Goal: Task Accomplishment & Management: Use online tool/utility

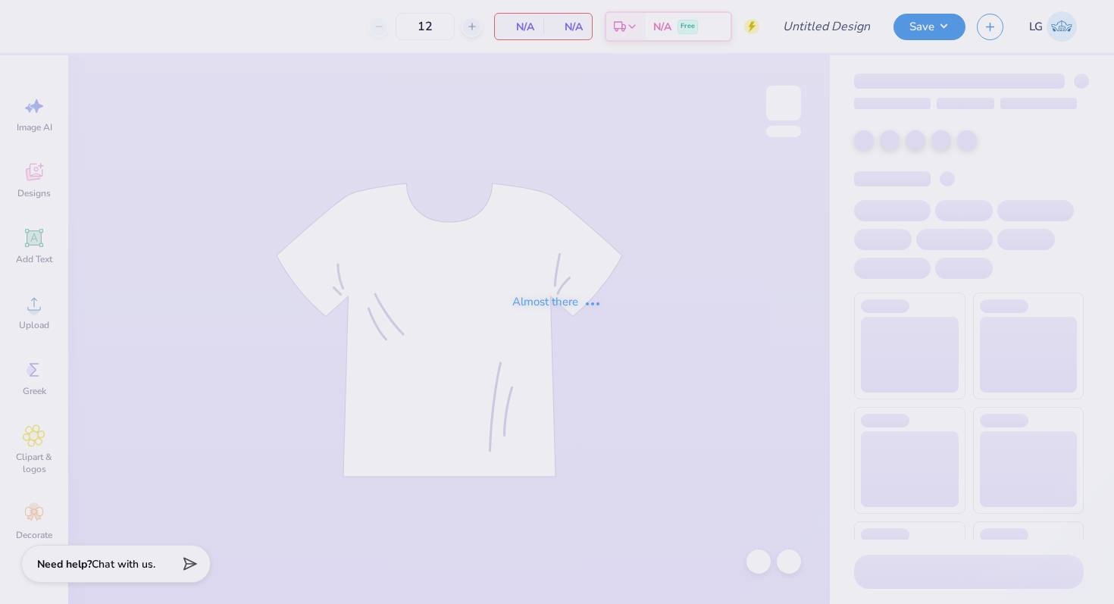
type input "Sigma Chi Hoco 25"
type input "5"
click at [782, 99] on div "Almost there" at bounding box center [557, 302] width 1114 height 604
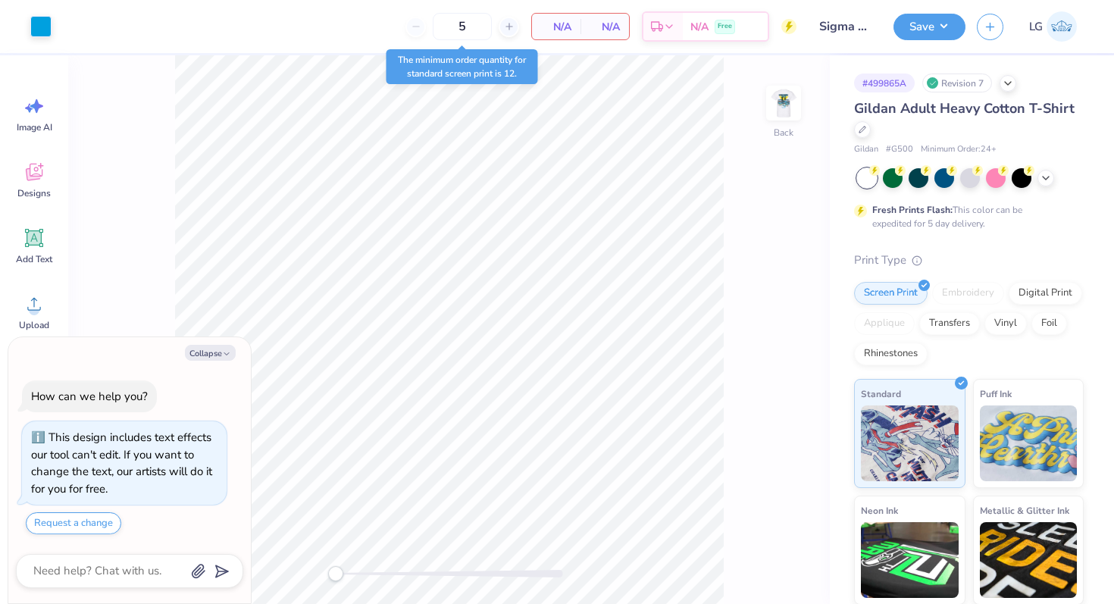
click at [782, 99] on img at bounding box center [783, 103] width 30 height 30
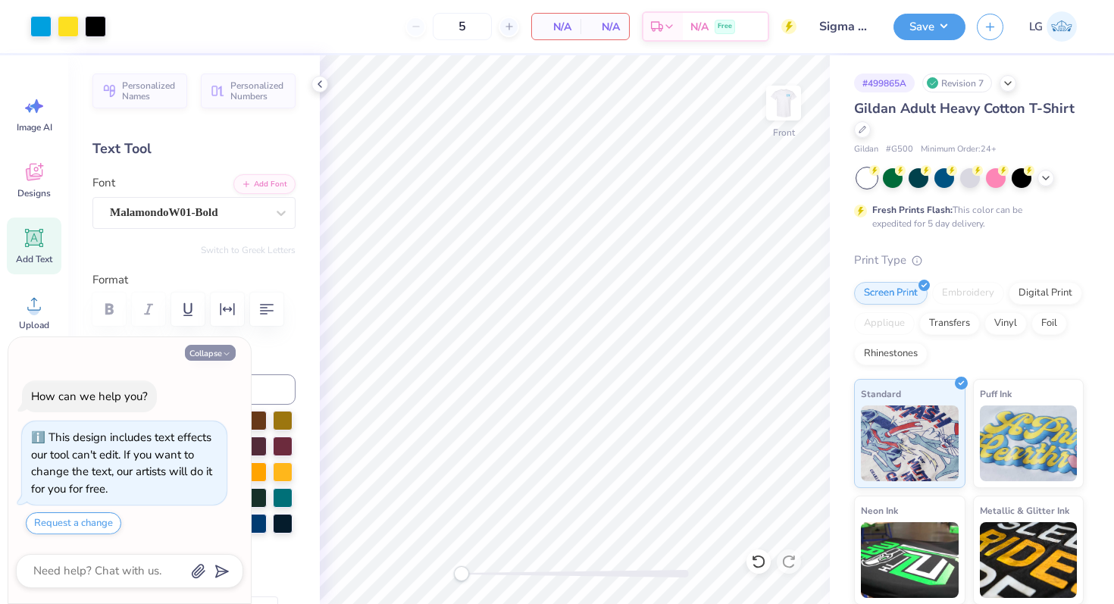
click at [228, 349] on icon "button" at bounding box center [226, 353] width 9 height 9
type textarea "x"
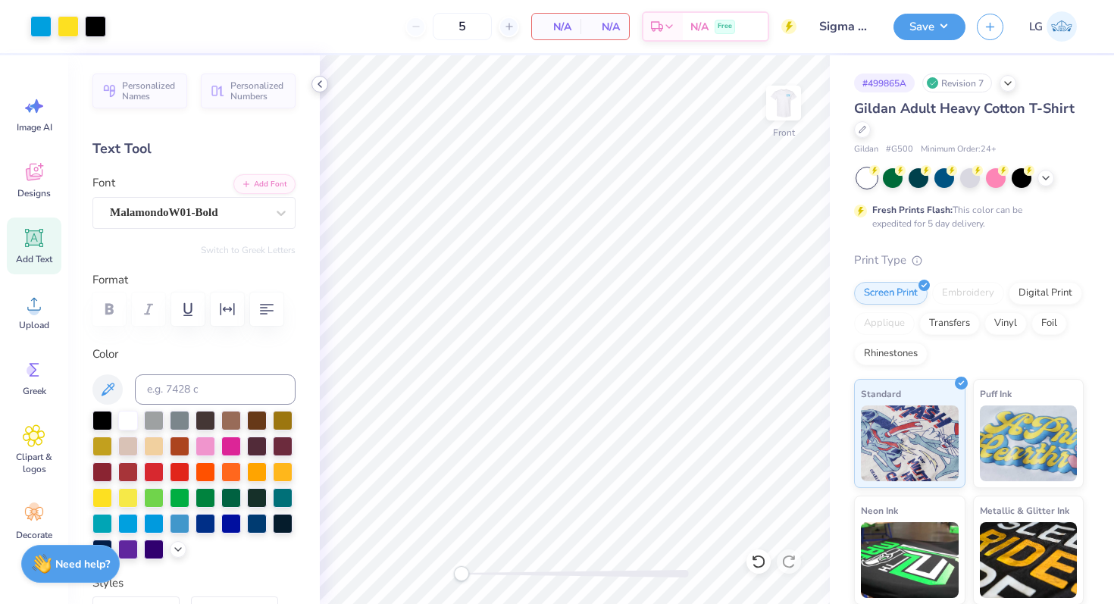
click at [318, 86] on icon at bounding box center [320, 84] width 12 height 12
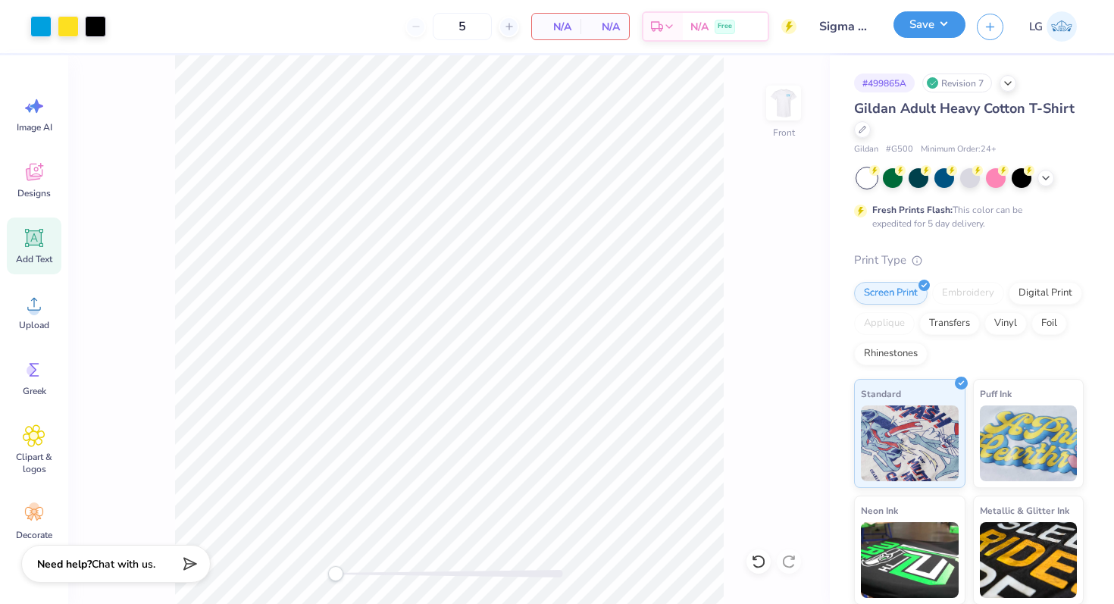
click at [940, 25] on button "Save" at bounding box center [929, 24] width 72 height 27
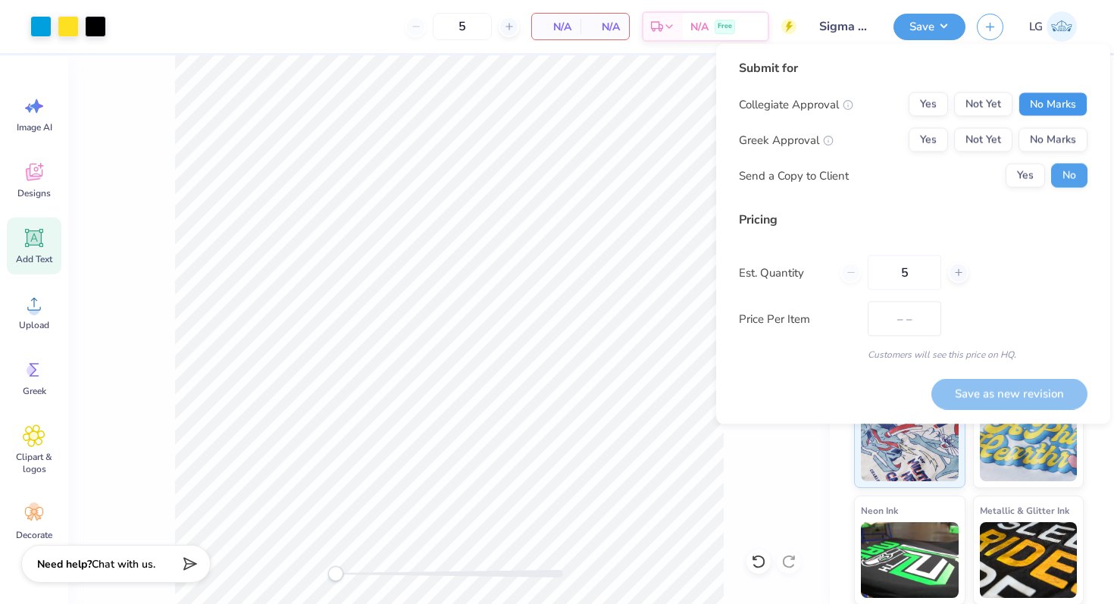
click at [1051, 115] on button "No Marks" at bounding box center [1052, 104] width 69 height 24
click at [932, 143] on button "Yes" at bounding box center [928, 140] width 39 height 24
click at [985, 389] on button "Save as new revision" at bounding box center [1009, 393] width 156 height 31
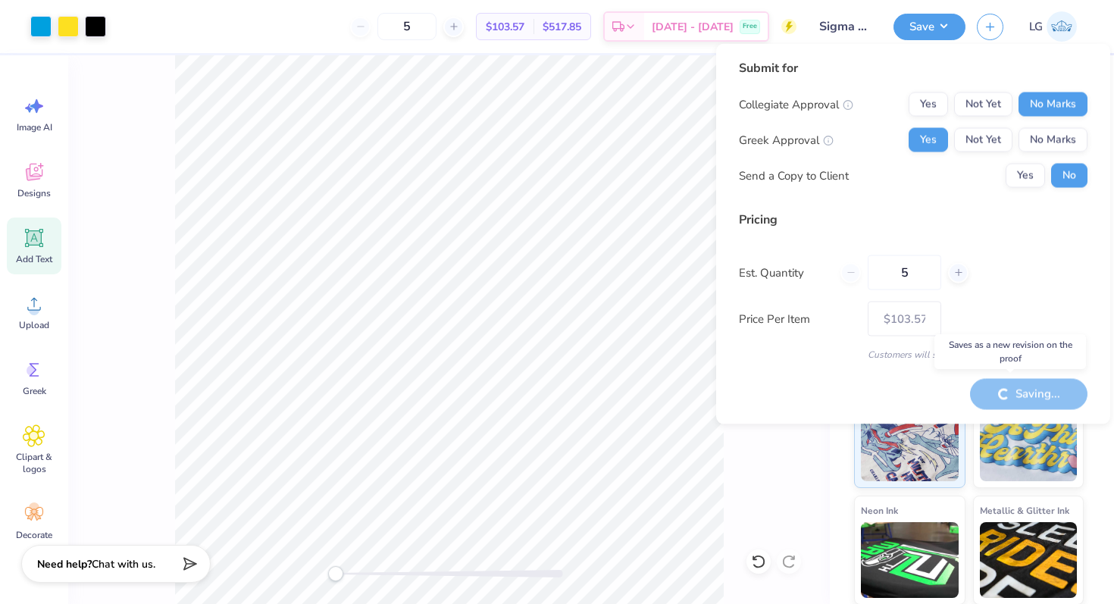
type input "$103.57"
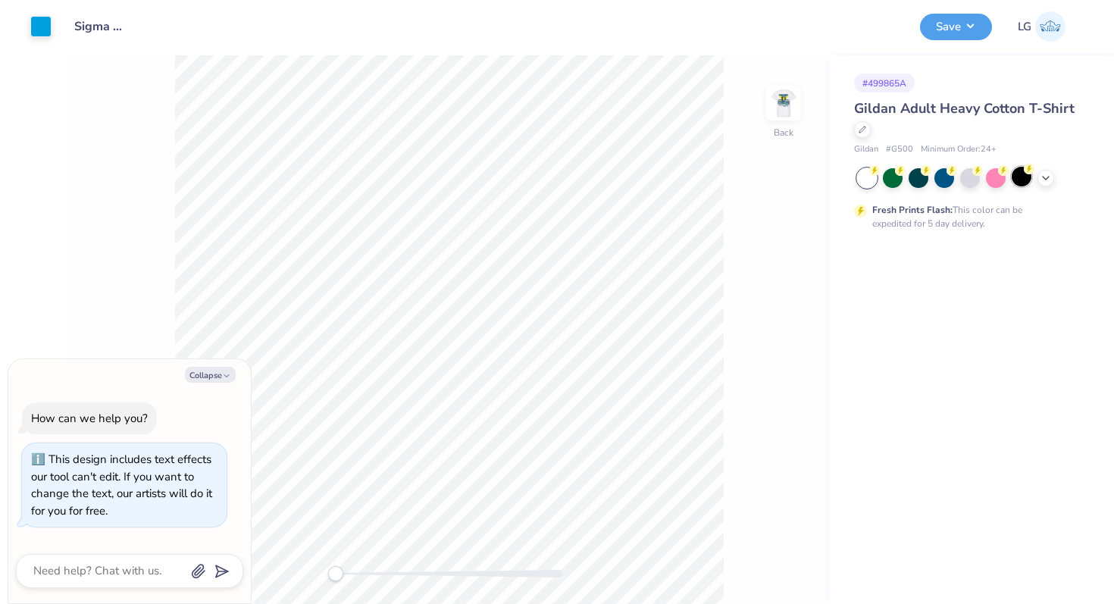
click at [1026, 178] on div at bounding box center [1022, 177] width 20 height 20
click at [808, 108] on div "Back" at bounding box center [449, 329] width 762 height 549
click at [779, 107] on img at bounding box center [783, 103] width 61 height 61
click at [97, 27] on div at bounding box center [95, 24] width 21 height 21
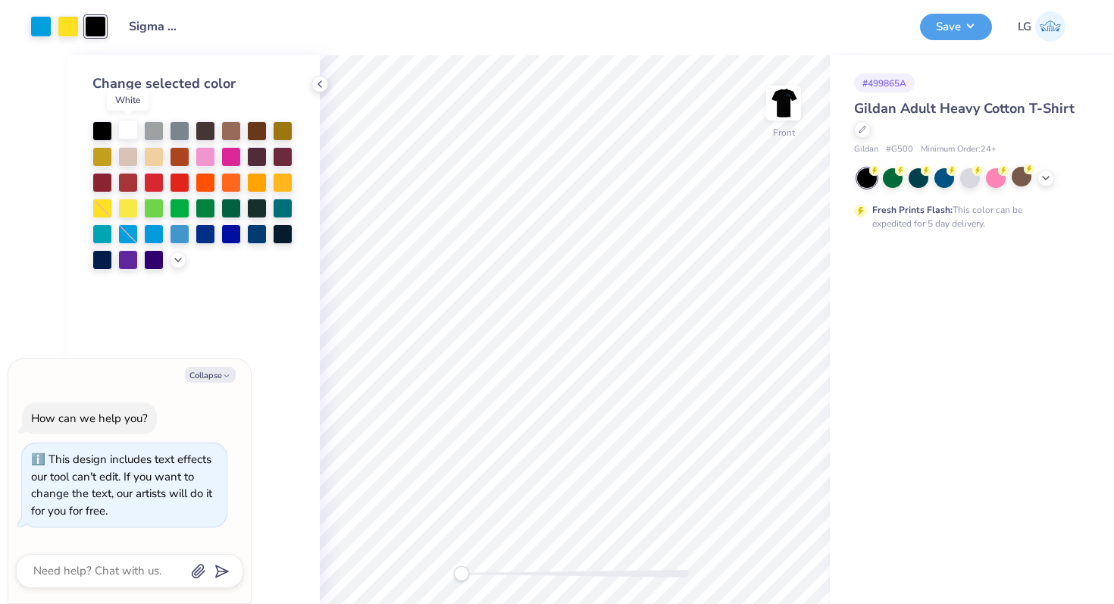
click at [132, 124] on div at bounding box center [128, 130] width 20 height 20
click at [315, 86] on icon at bounding box center [320, 84] width 12 height 12
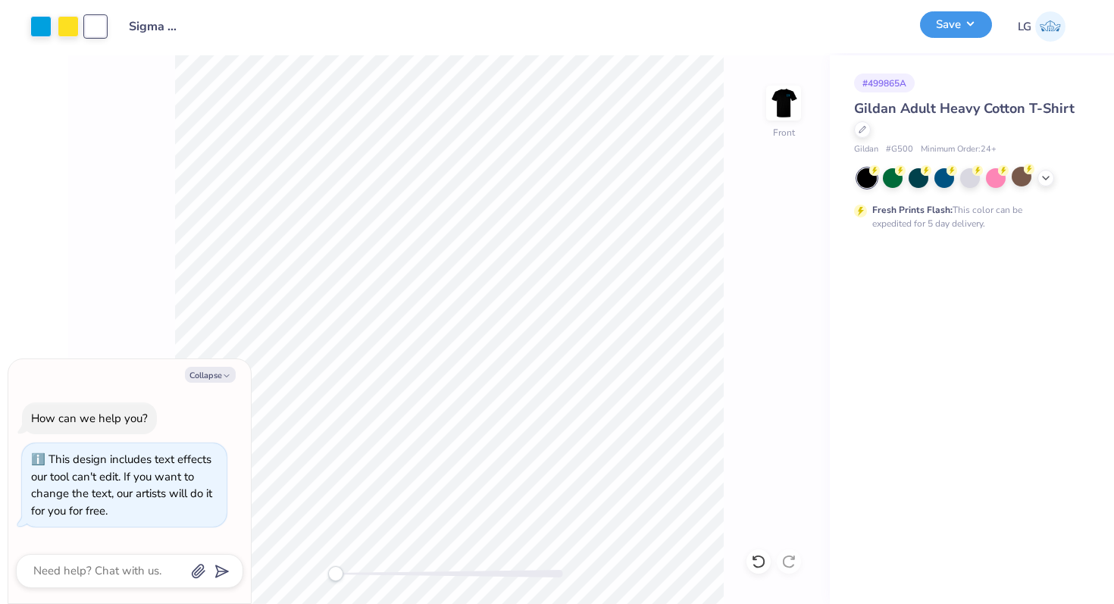
click at [962, 15] on button "Save" at bounding box center [956, 24] width 72 height 27
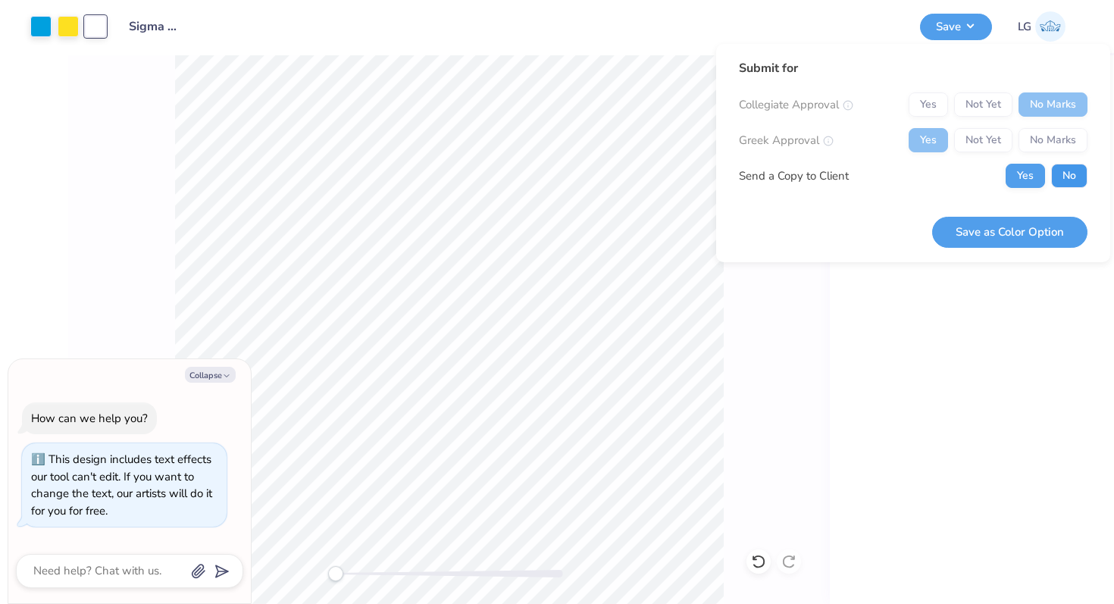
click at [1065, 177] on button "No" at bounding box center [1069, 176] width 36 height 24
click at [1060, 230] on button "Save as Color Option" at bounding box center [1009, 232] width 155 height 31
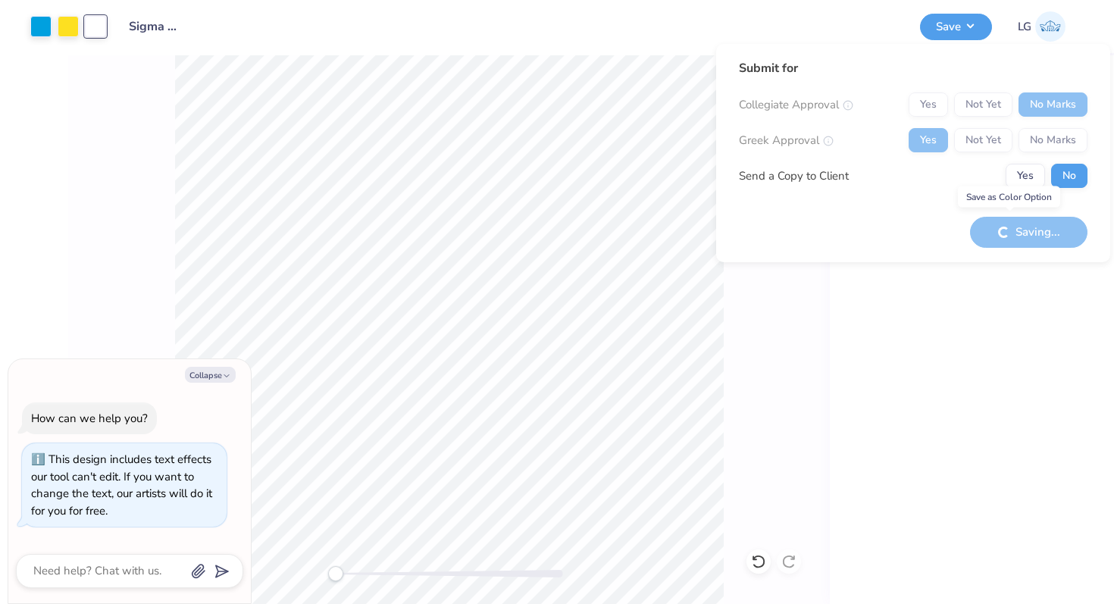
type textarea "x"
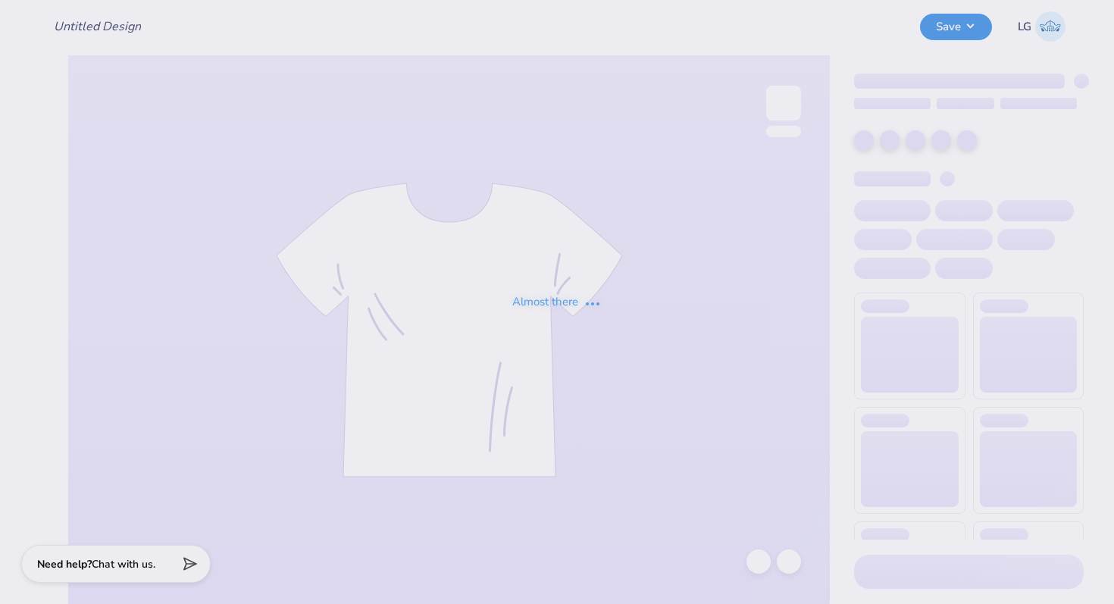
type input "Sigma Chi Hoco 25"
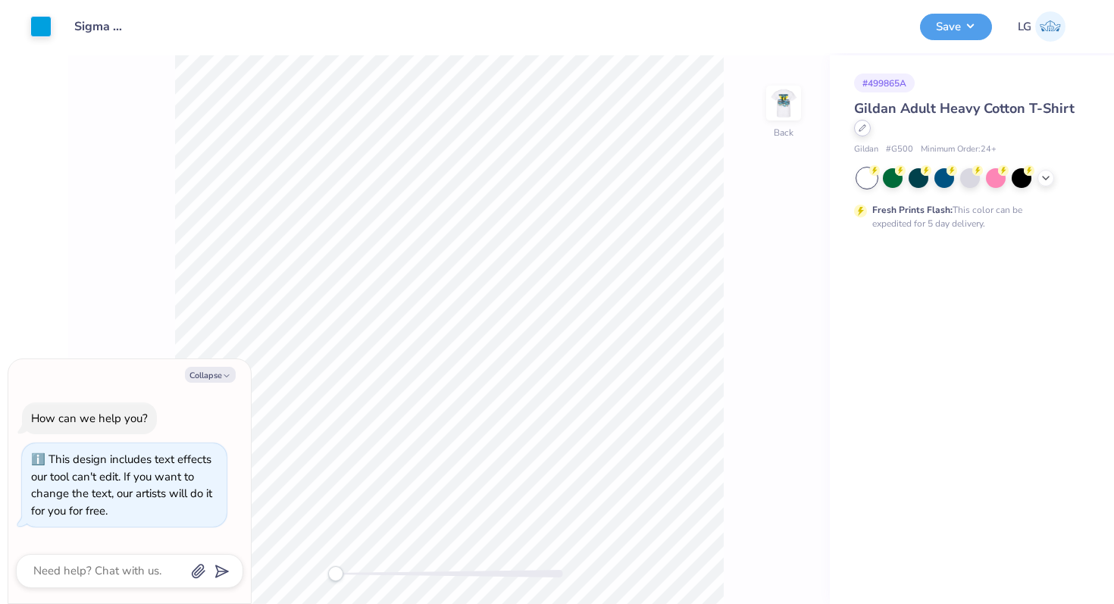
click at [860, 134] on div at bounding box center [862, 128] width 17 height 17
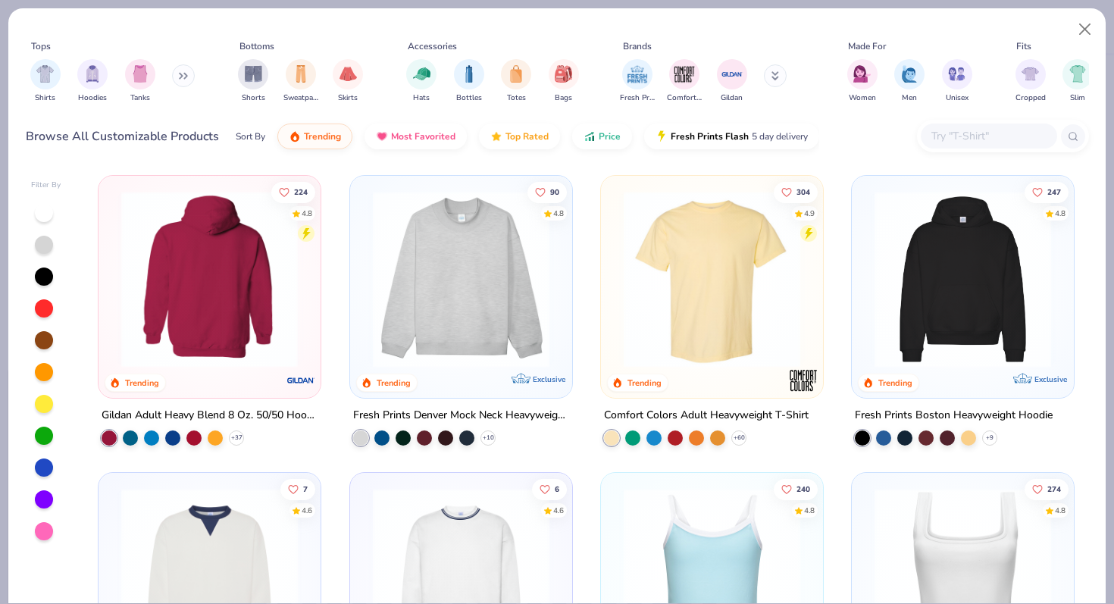
click at [114, 334] on img at bounding box center [18, 279] width 192 height 177
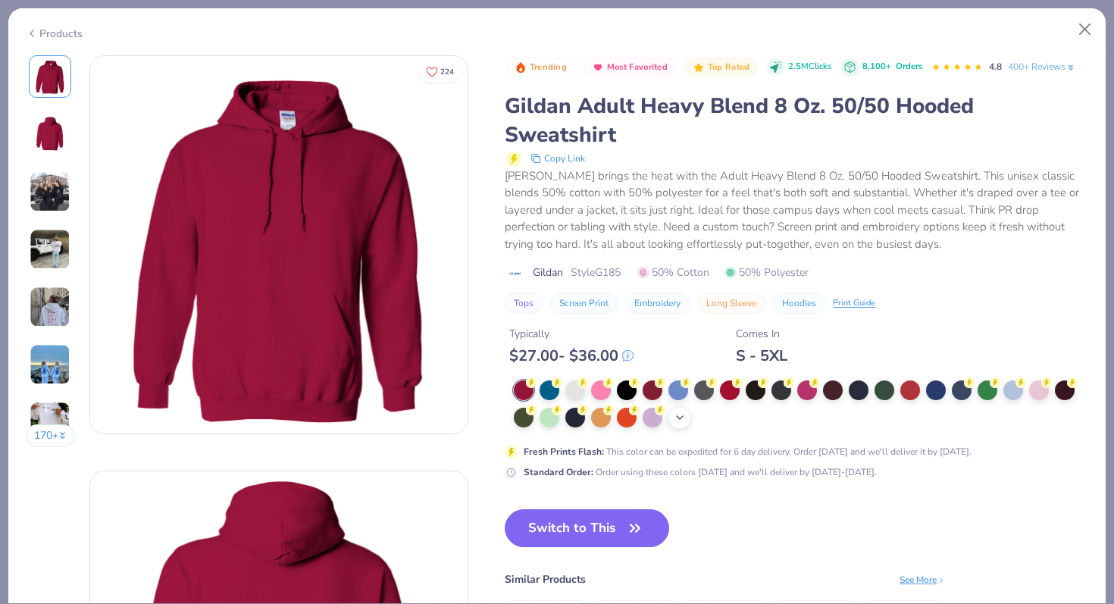
click at [688, 414] on div "+ 15" at bounding box center [679, 417] width 23 height 23
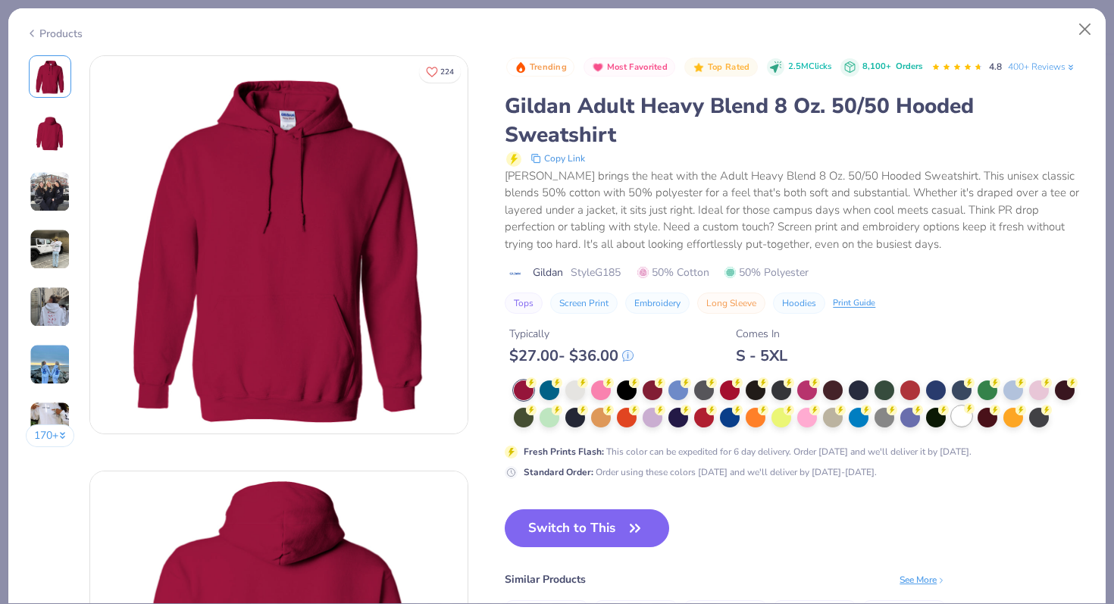
click at [965, 411] on circle at bounding box center [969, 408] width 11 height 11
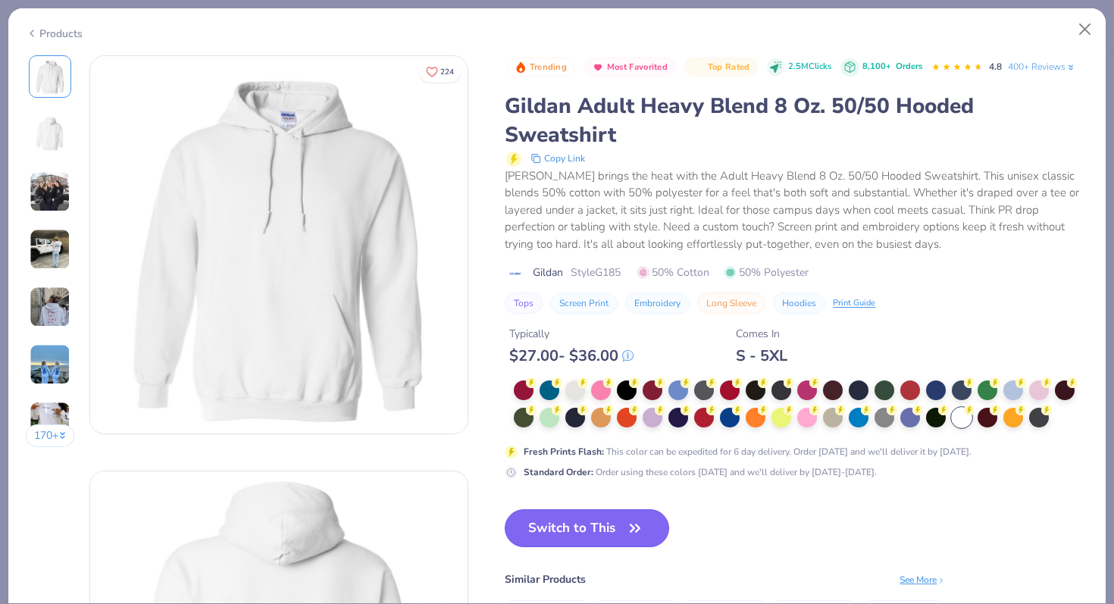
click at [595, 537] on button "Switch to This" at bounding box center [587, 528] width 164 height 38
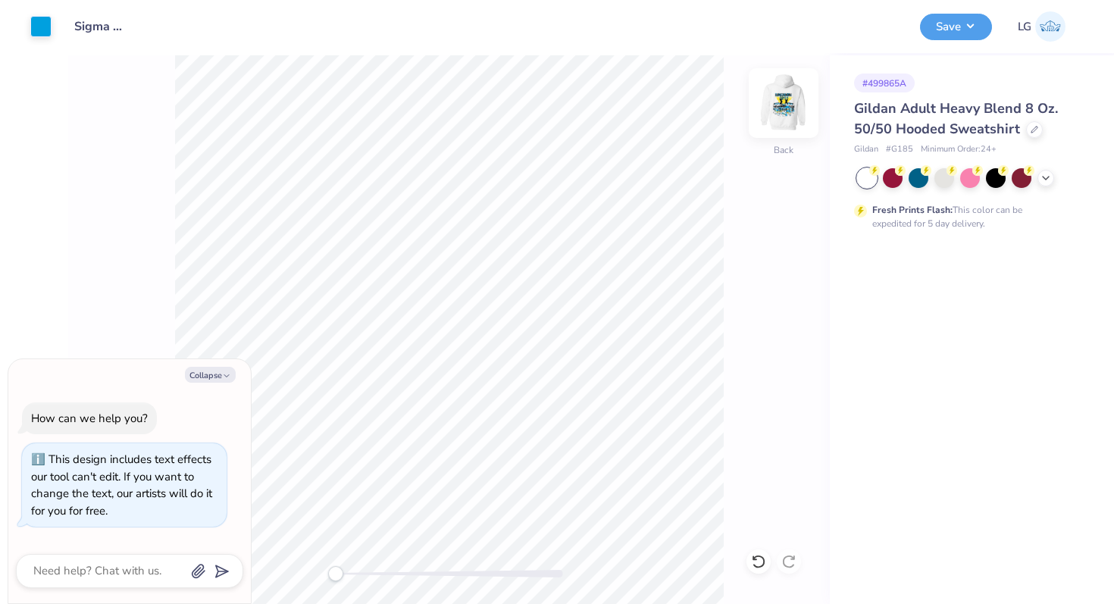
click at [793, 111] on img at bounding box center [783, 103] width 61 height 61
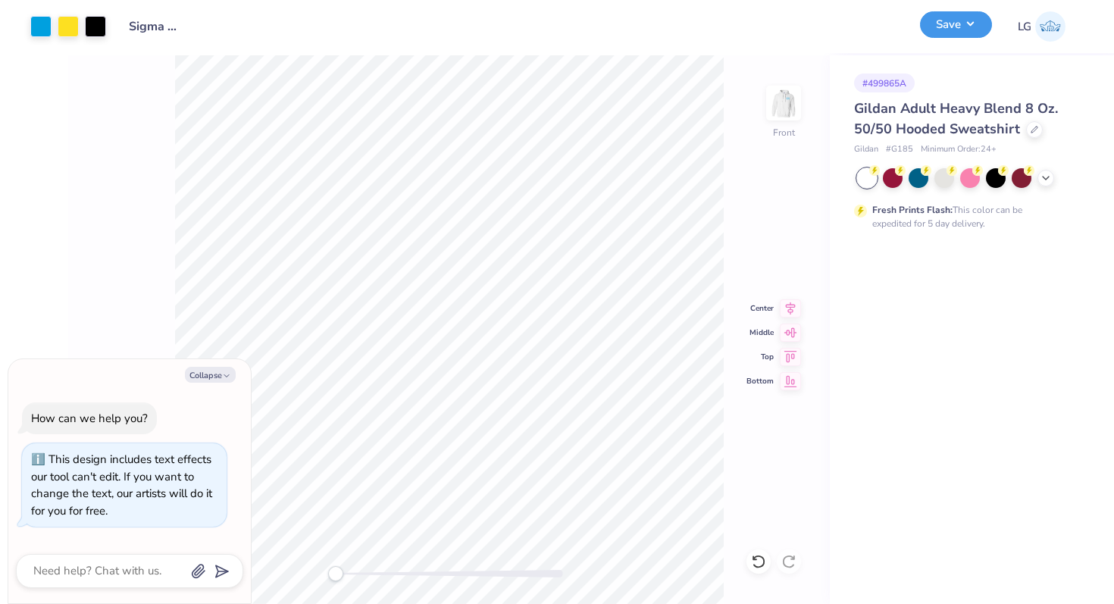
click at [943, 36] on button "Save" at bounding box center [956, 24] width 72 height 27
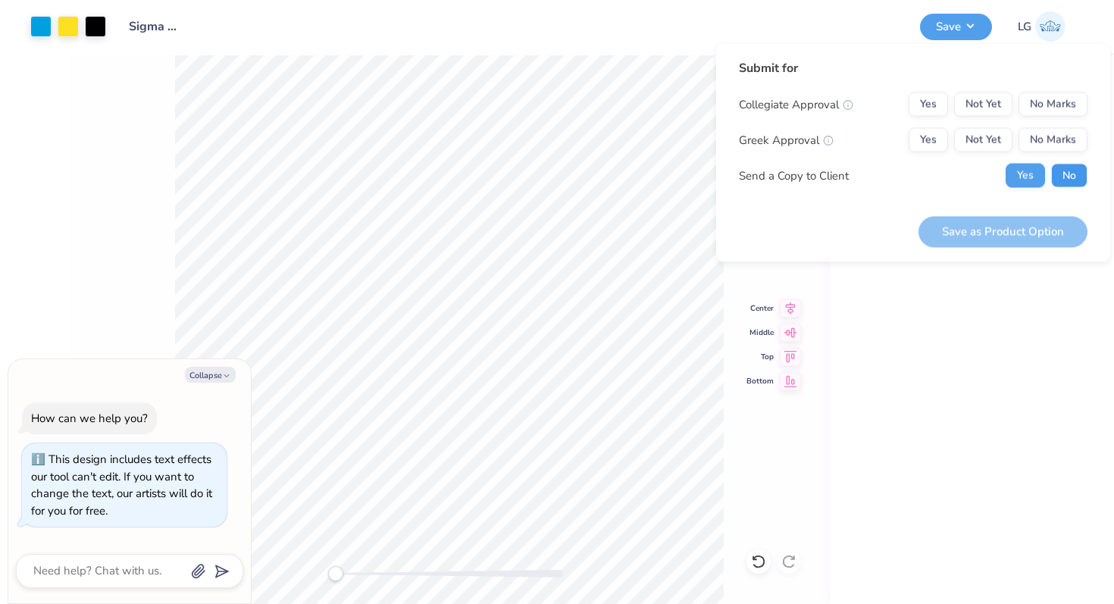
click at [1061, 166] on button "No" at bounding box center [1069, 176] width 36 height 24
click at [1048, 102] on button "No Marks" at bounding box center [1052, 104] width 69 height 24
click at [915, 139] on button "Yes" at bounding box center [928, 140] width 39 height 24
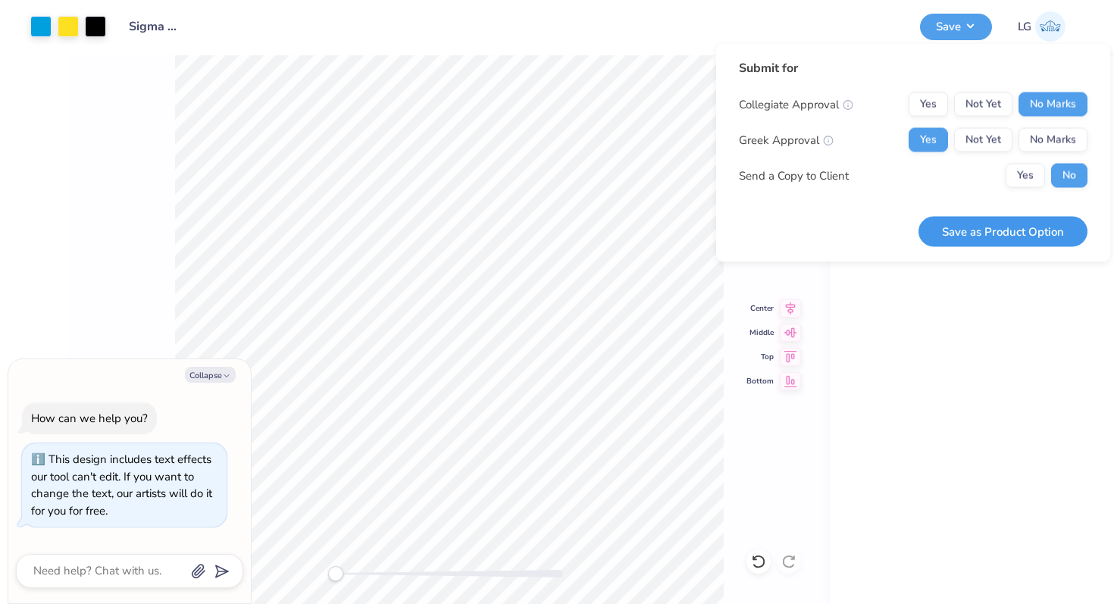
click at [978, 227] on button "Save as Product Option" at bounding box center [1002, 231] width 169 height 31
type textarea "x"
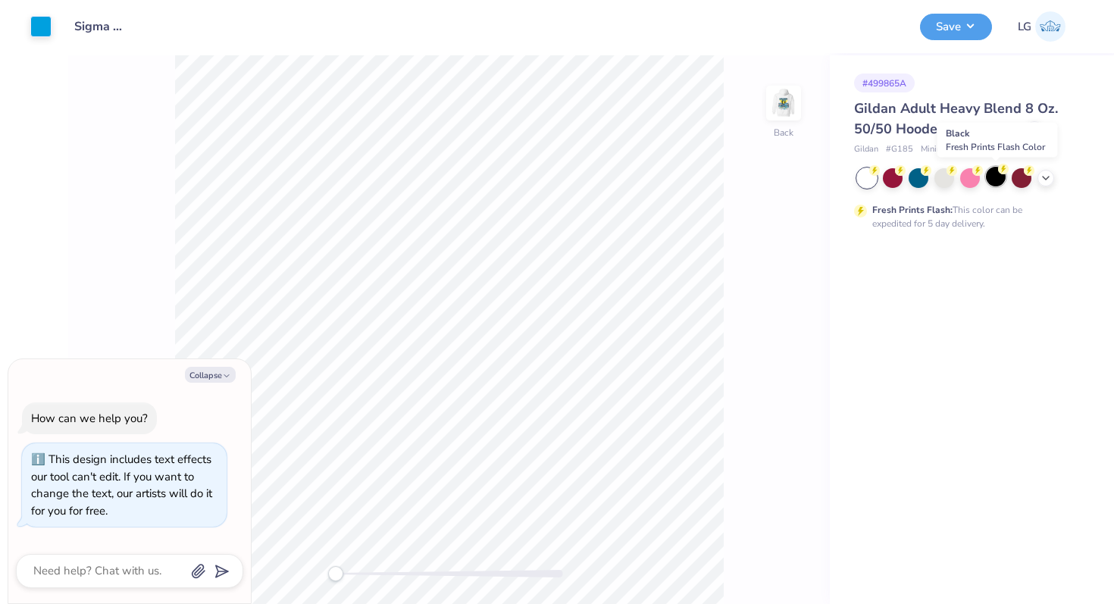
click at [996, 179] on div at bounding box center [996, 177] width 20 height 20
click at [782, 108] on img at bounding box center [783, 103] width 61 height 61
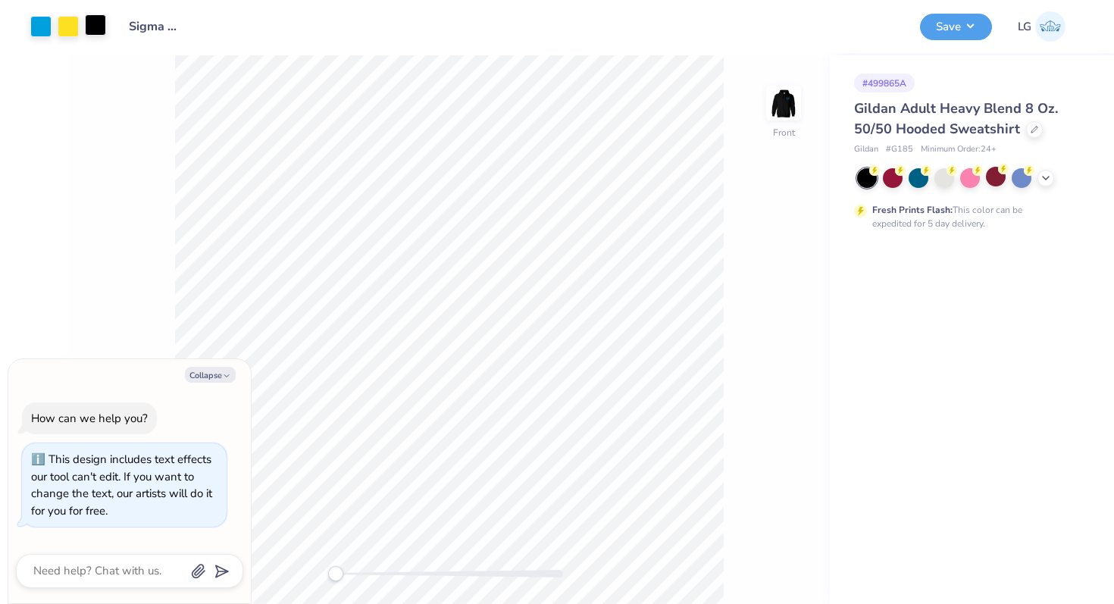
click at [94, 31] on div at bounding box center [95, 24] width 21 height 21
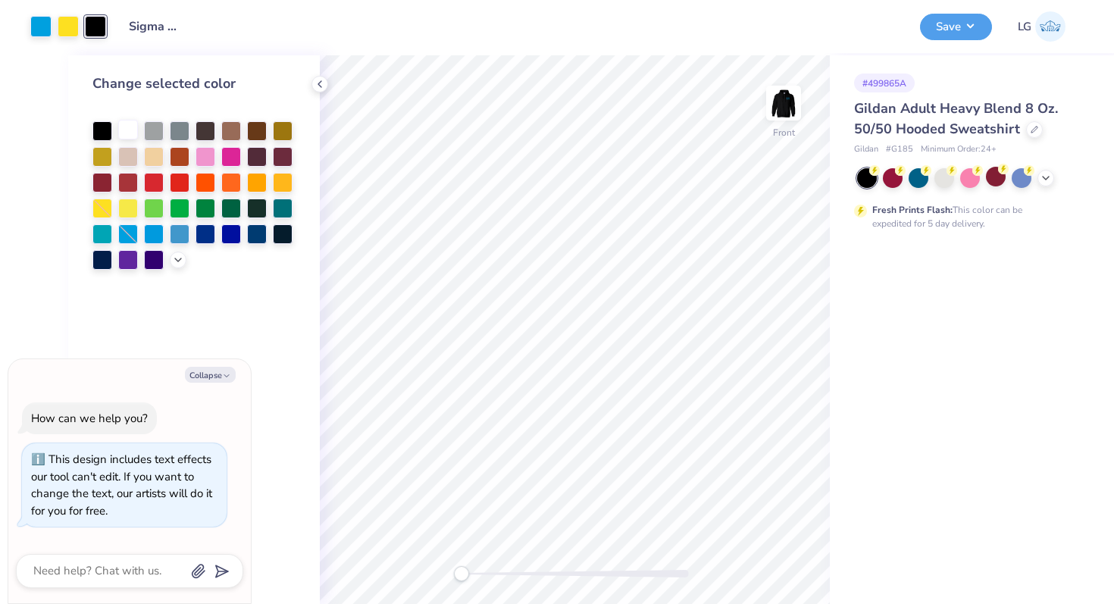
click at [124, 127] on div at bounding box center [128, 130] width 20 height 20
click at [974, 20] on button "Save" at bounding box center [956, 24] width 72 height 27
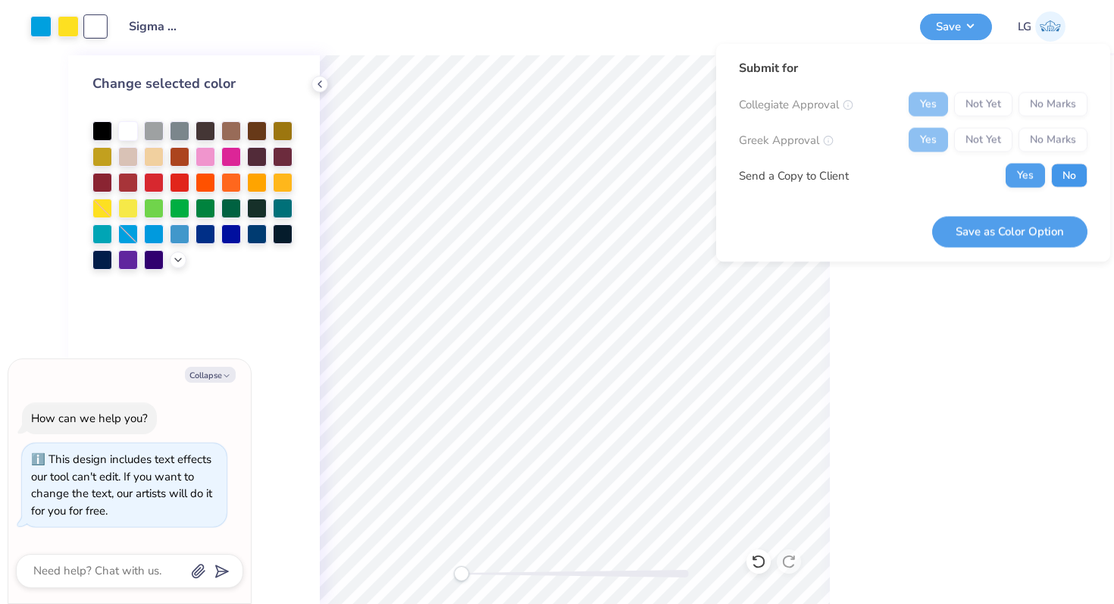
click at [1058, 178] on button "No" at bounding box center [1069, 176] width 36 height 24
click at [1040, 227] on button "Save as Color Option" at bounding box center [1009, 231] width 155 height 31
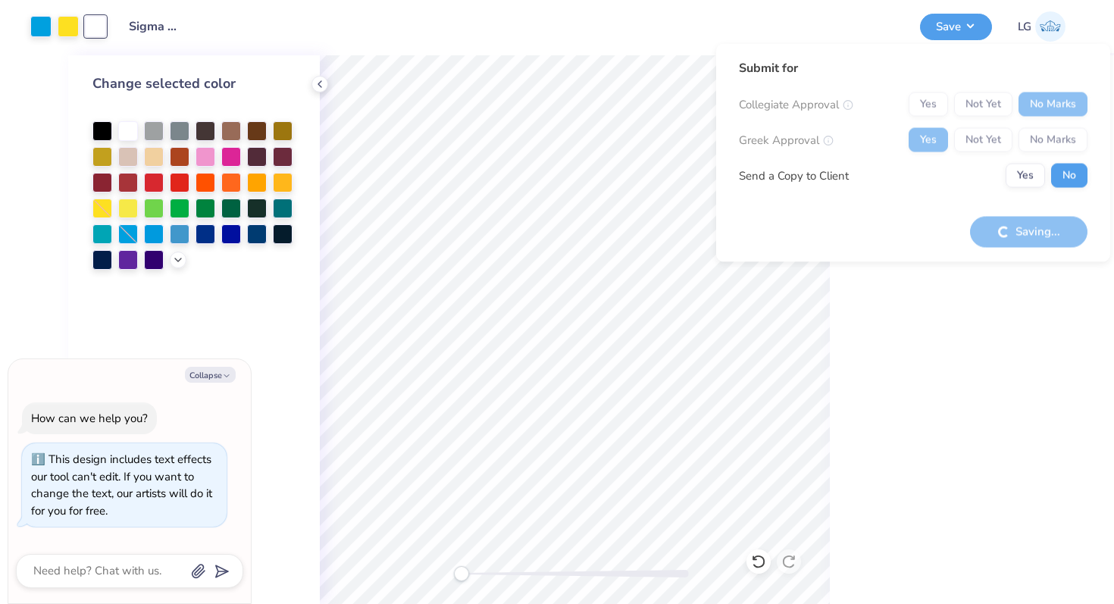
type textarea "x"
